Goal: Information Seeking & Learning: Check status

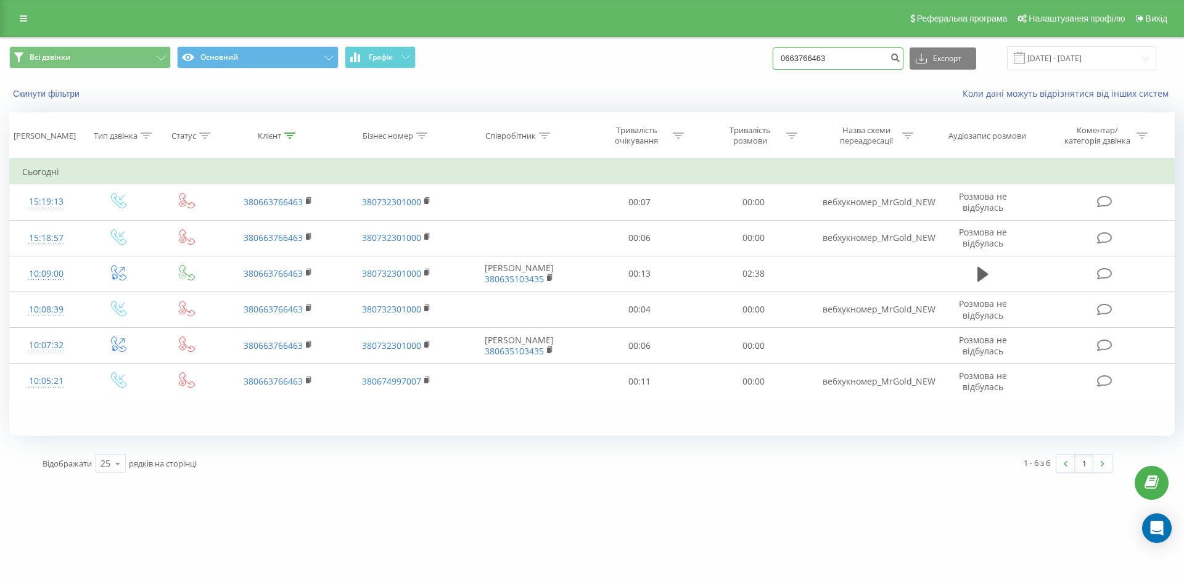
drag, startPoint x: 855, startPoint y: 59, endPoint x: 779, endPoint y: 59, distance: 75.9
click at [779, 59] on div "Всі дзвінки Основний Графік 0663766463 Експорт .csv .xls .xlsx [DATE] - [DATE]" at bounding box center [592, 58] width 1166 height 24
paste input "380958240922"
type input "380958240922"
click at [900, 59] on icon "submit" at bounding box center [895, 55] width 10 height 7
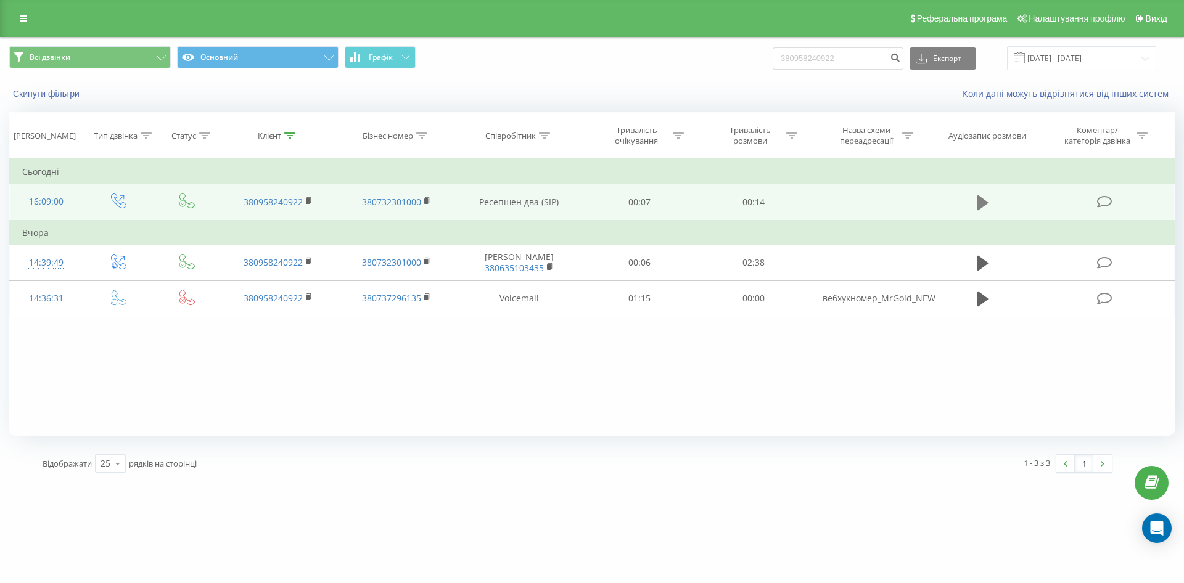
click at [986, 208] on icon at bounding box center [983, 202] width 11 height 17
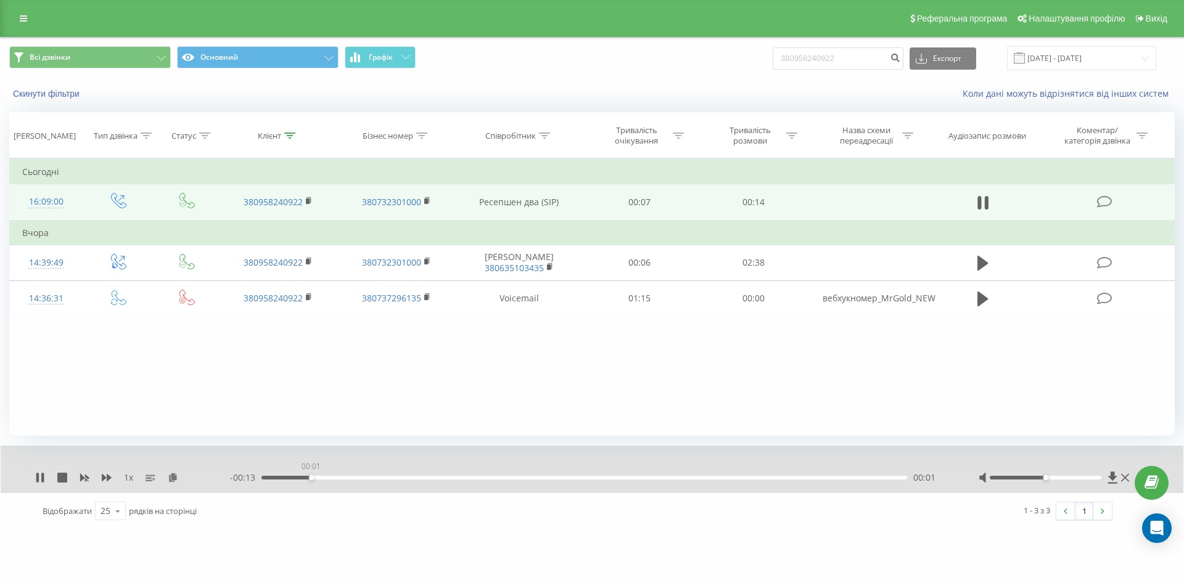
click at [311, 477] on div "00:01" at bounding box center [585, 478] width 646 height 4
click at [389, 481] on div "- 00:13 00:01 00:01" at bounding box center [589, 478] width 718 height 12
click at [415, 476] on div "00:01" at bounding box center [585, 478] width 646 height 4
